Goal: Task Accomplishment & Management: Manage account settings

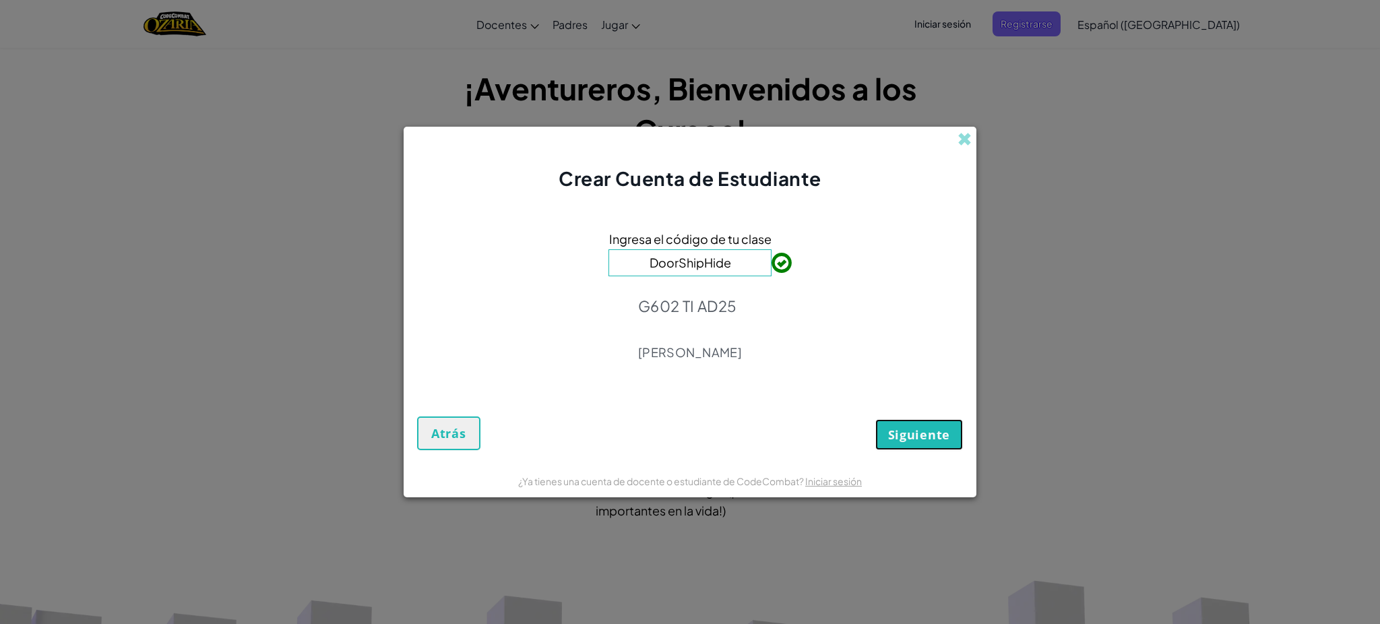
click at [927, 441] on font "Siguiente" at bounding box center [919, 434] width 62 height 16
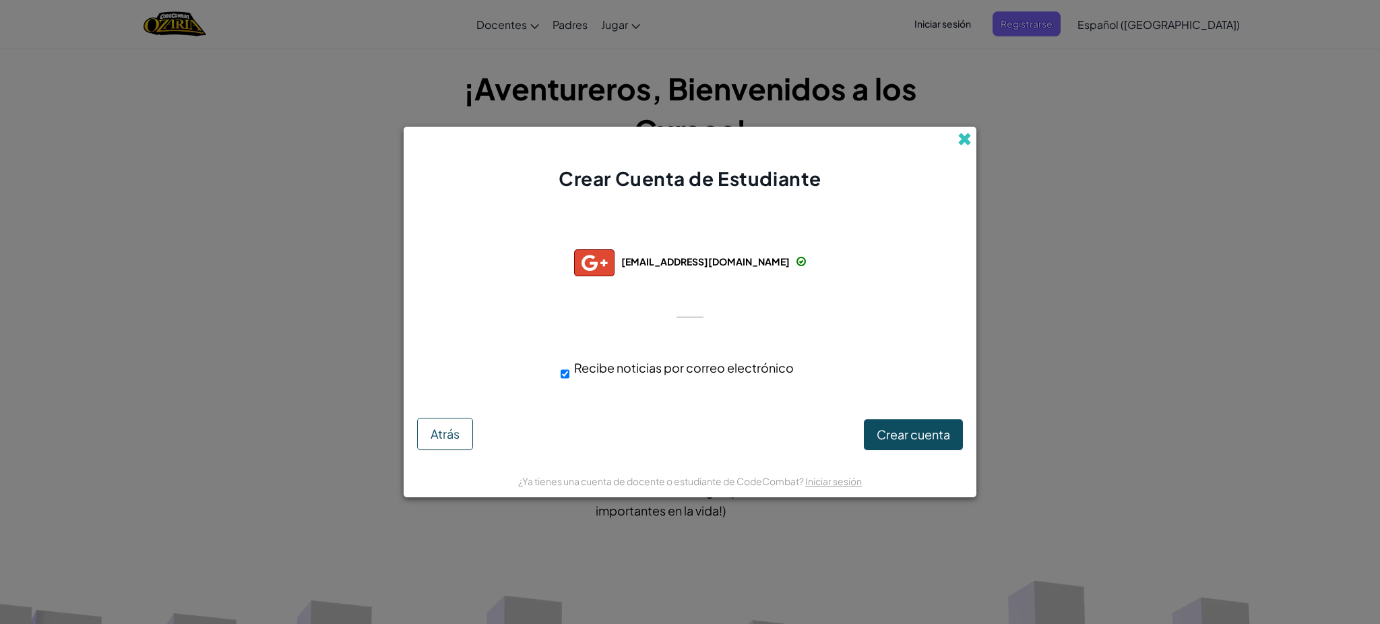
click at [964, 135] on span at bounding box center [964, 139] width 14 height 14
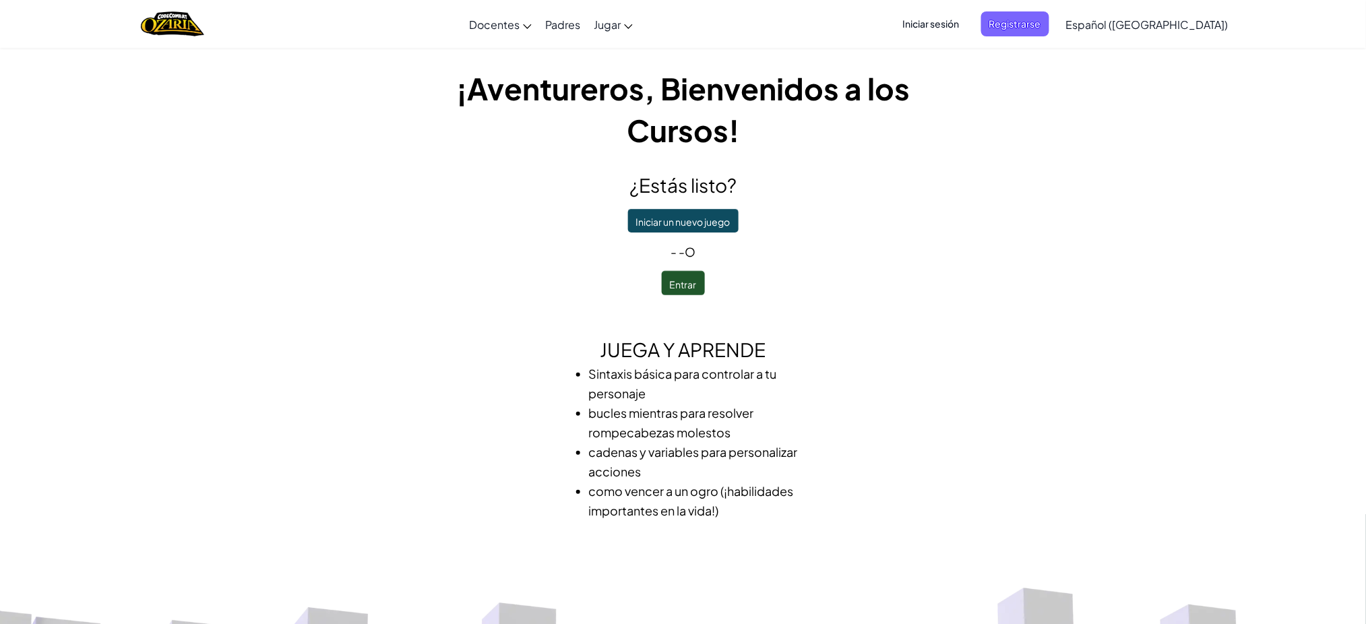
click at [938, 19] on font "Iniciar sesión" at bounding box center [931, 24] width 57 height 12
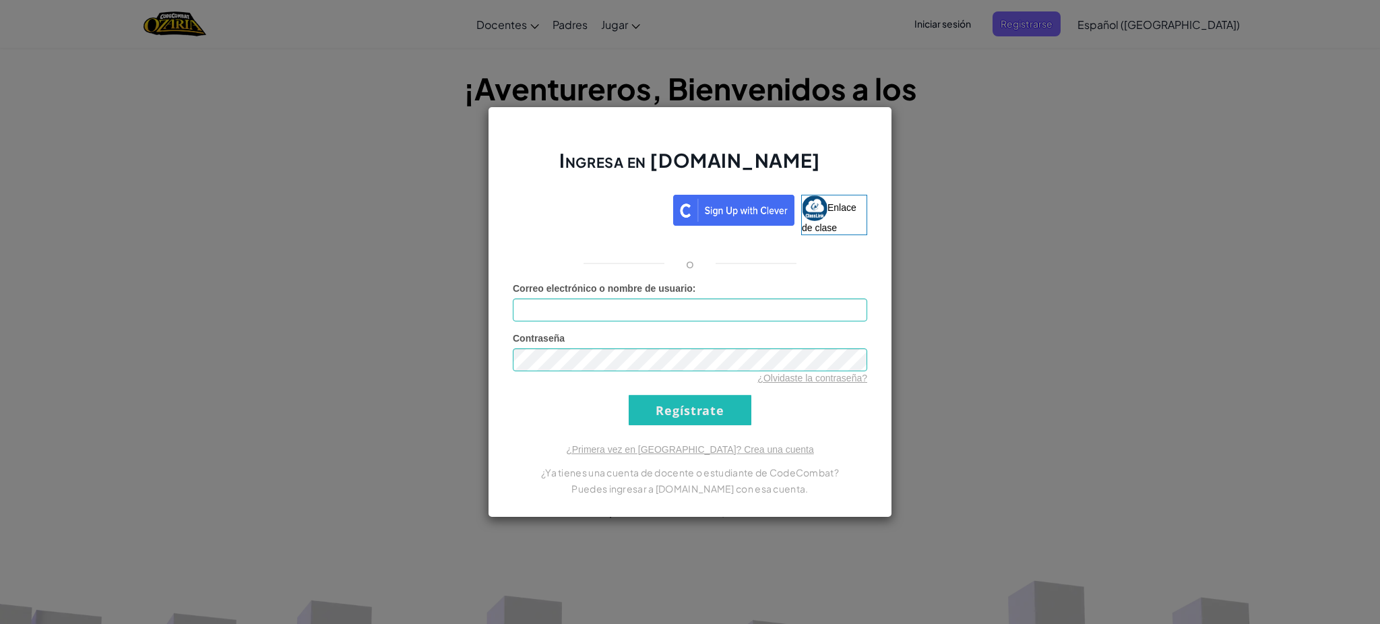
type input "[PERSON_NAME][DEMOGRAPHIC_DATA]diaz51S"
click at [687, 414] on input "Regístrate" at bounding box center [690, 410] width 123 height 30
